Goal: Task Accomplishment & Management: Complete application form

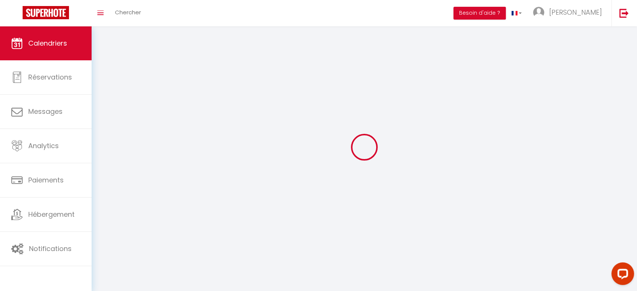
select select
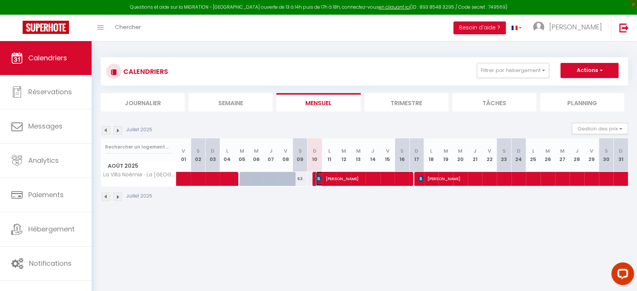
click at [348, 179] on span "[PERSON_NAME]" at bounding box center [362, 179] width 93 height 14
select select "OK"
select select "0"
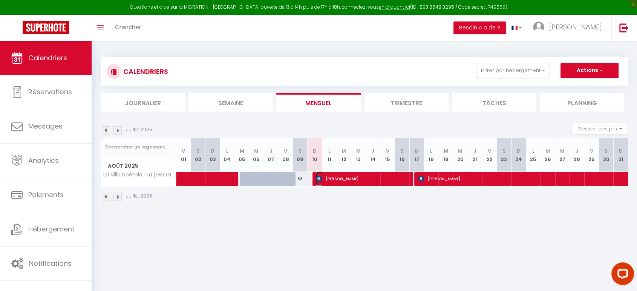
select select "1"
select select
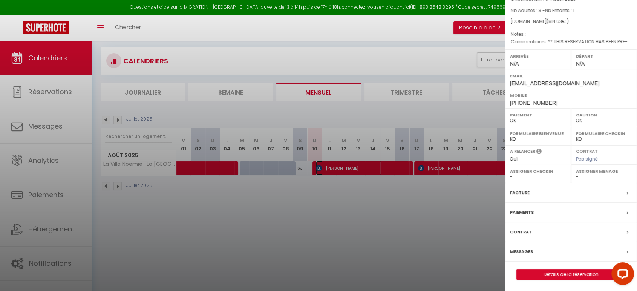
scroll to position [41, 0]
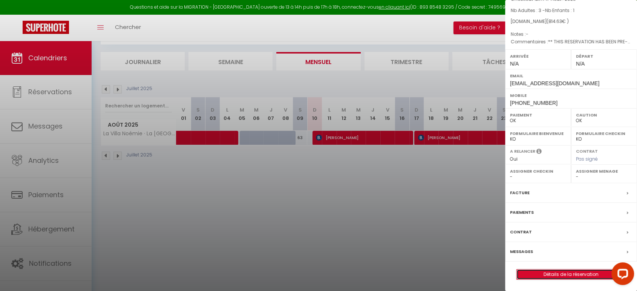
click at [569, 272] on link "Détails de la réservation" at bounding box center [571, 275] width 109 height 10
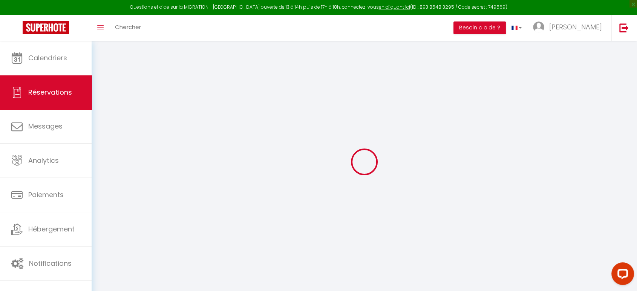
type input "[PERSON_NAME]"
type input "Baubrieau"
type input "[EMAIL_ADDRESS][DOMAIN_NAME]"
type input "[PHONE_NUMBER]"
select select "FR"
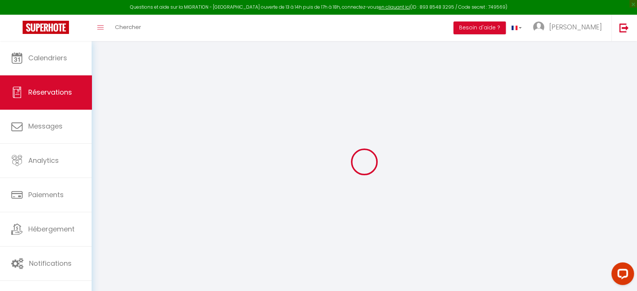
type input "139.32"
type input "8.15"
select select "18681"
select select "1"
select select
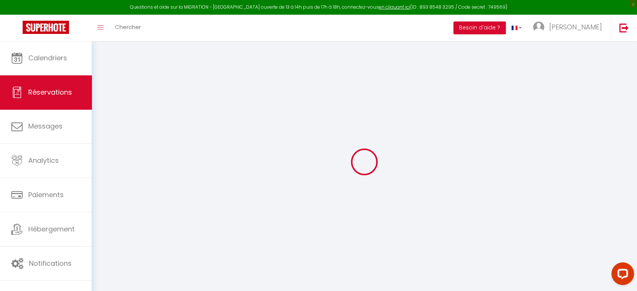
select select
type input "3"
type input "1"
select select "12"
select select "15"
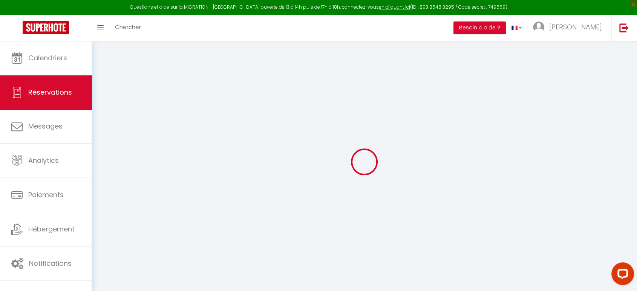
type input "738.99"
checkbox input "false"
type input "0"
select select "2"
type input "0"
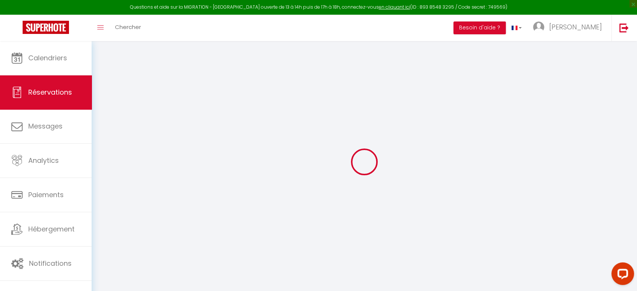
type input "0"
select select
checkbox input "false"
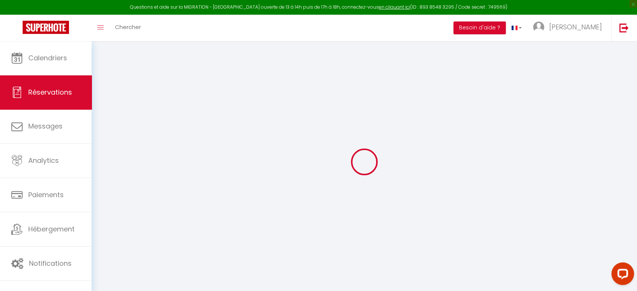
select select
checkbox input "false"
select select
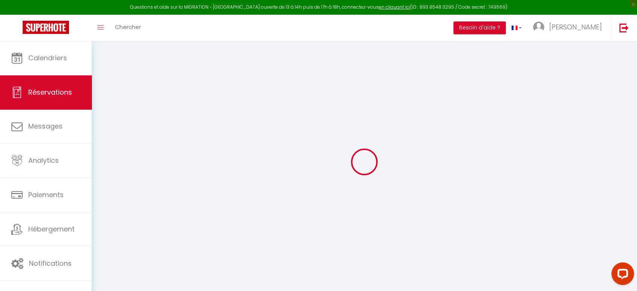
checkbox input "false"
select select
checkbox input "false"
type particuliere1 "** THIS RESERVATION HAS BEEN PRE-PAID ** Approximate time of arrival: between 1…"
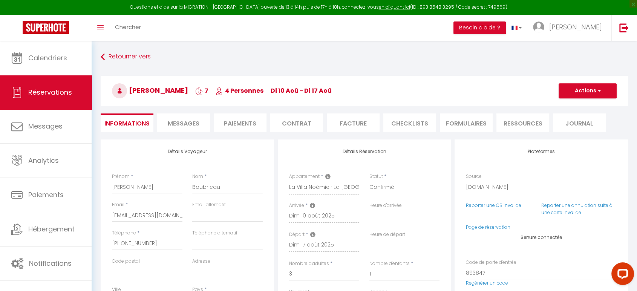
type input "35"
type input "40.64"
select select
checkbox input "false"
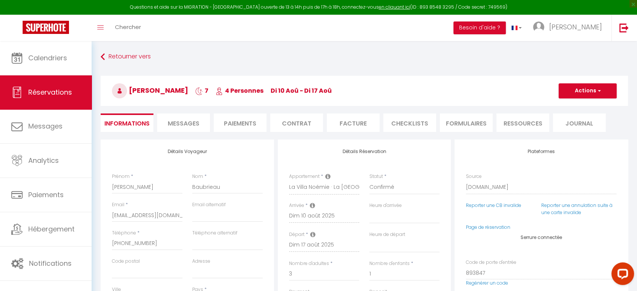
select select
